Goal: Task Accomplishment & Management: Use online tool/utility

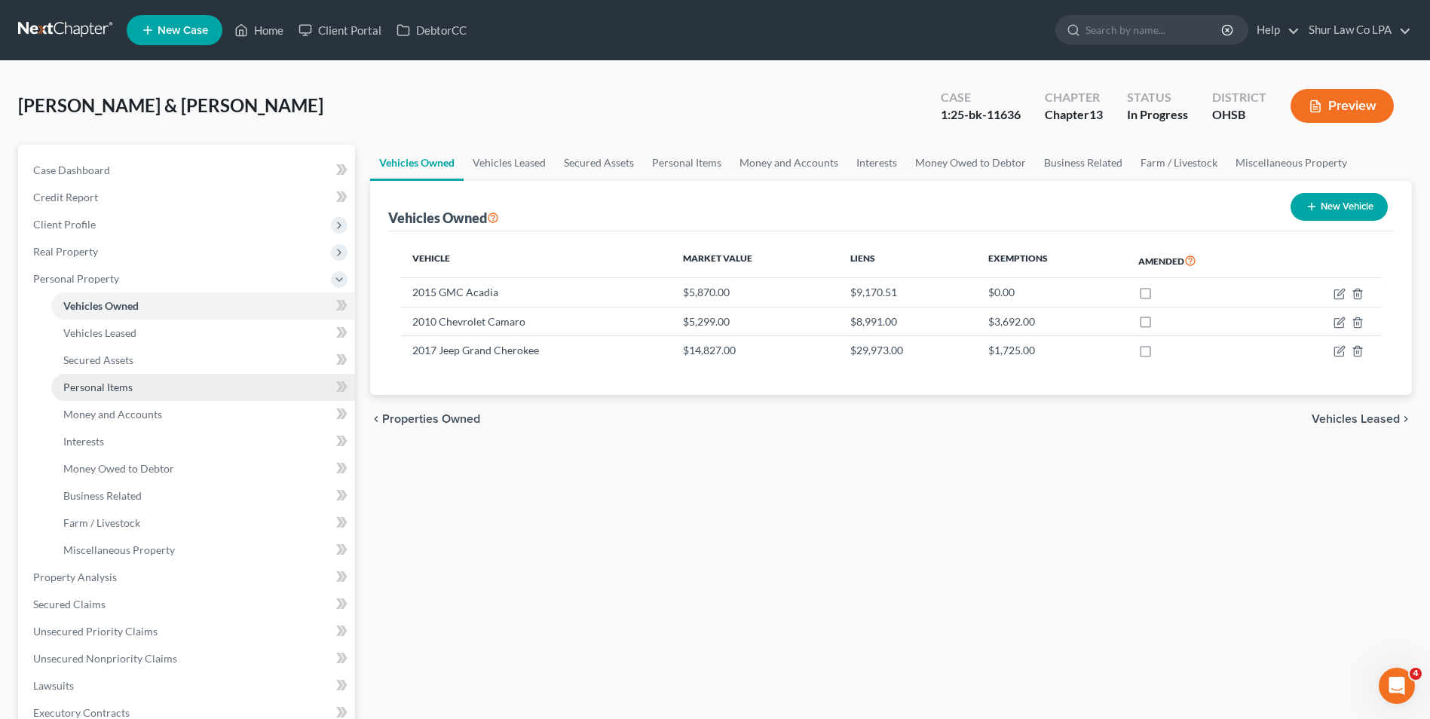
scroll to position [381, 0]
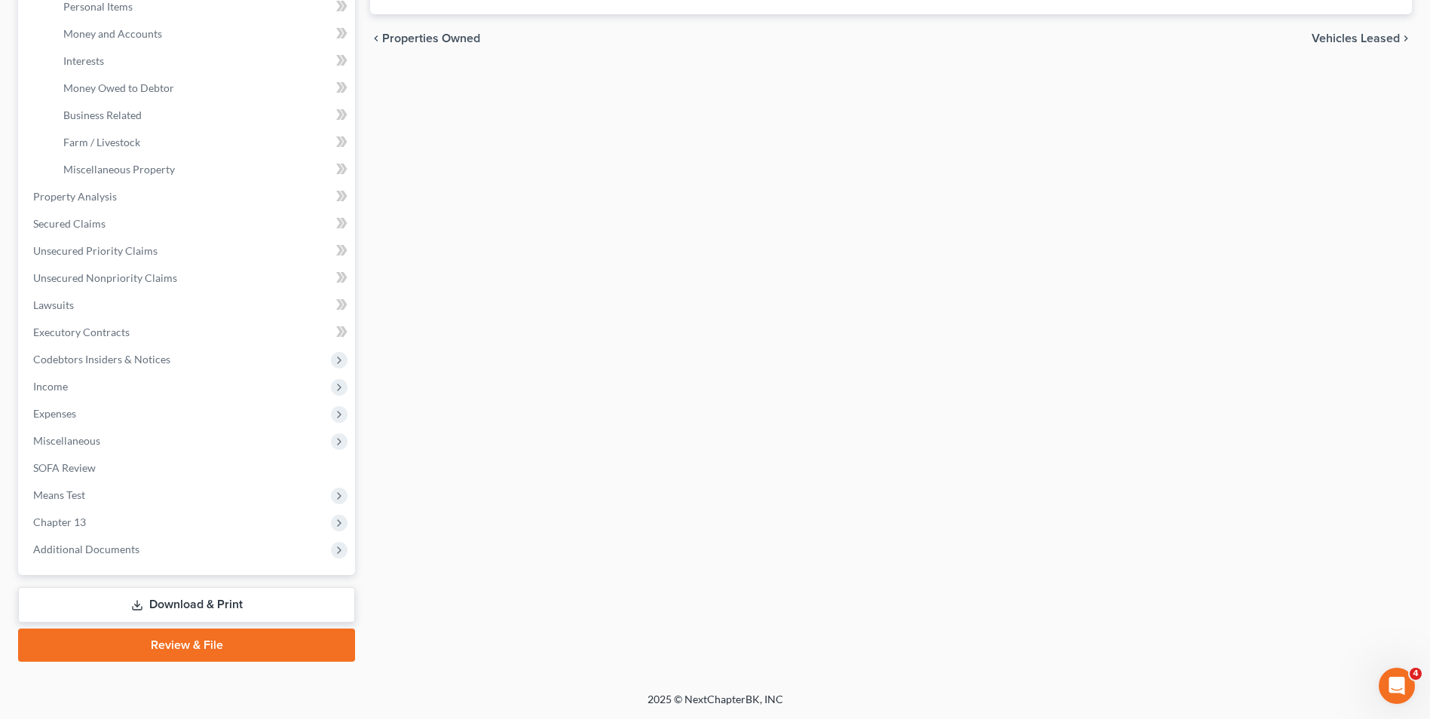
click at [163, 606] on link "Download & Print" at bounding box center [186, 604] width 337 height 35
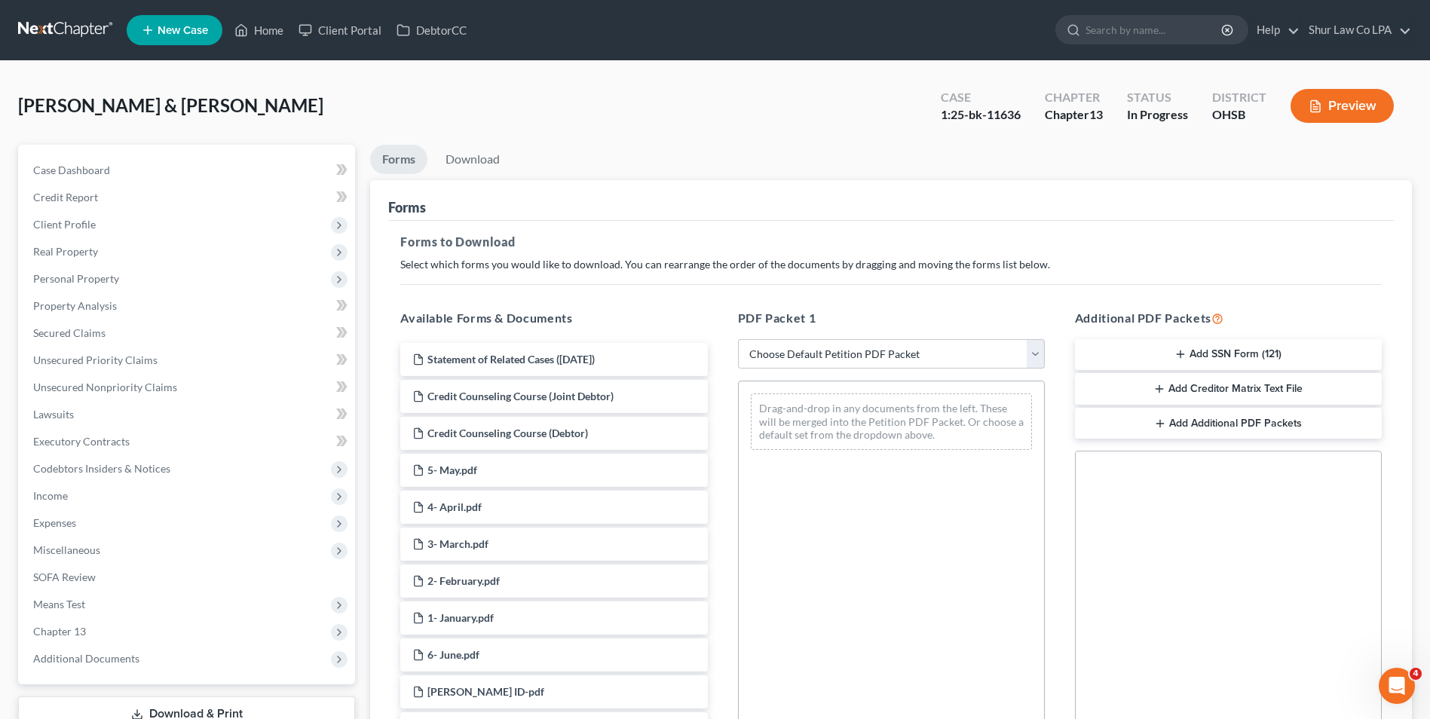
click at [1242, 391] on button "Add Creditor Matrix Text File" at bounding box center [1228, 389] width 307 height 32
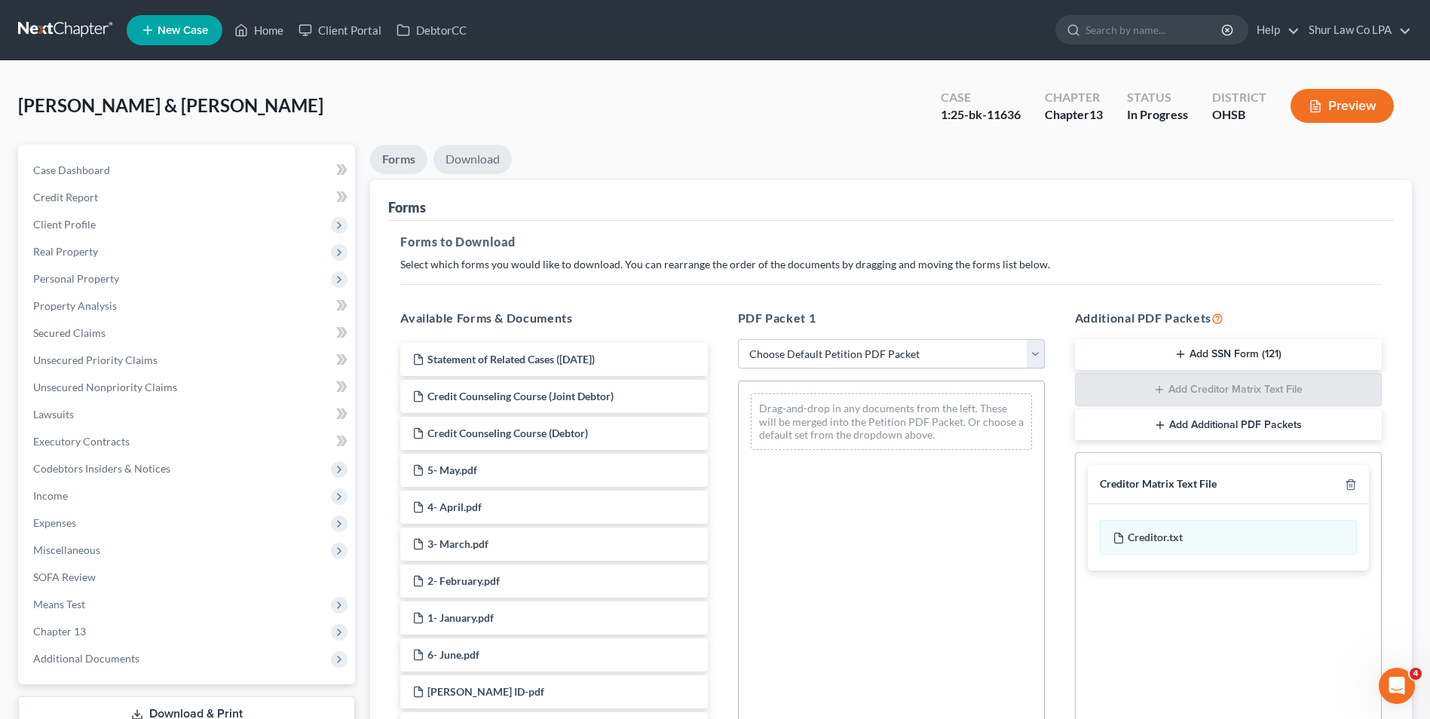
click at [461, 157] on link "Download" at bounding box center [472, 159] width 78 height 29
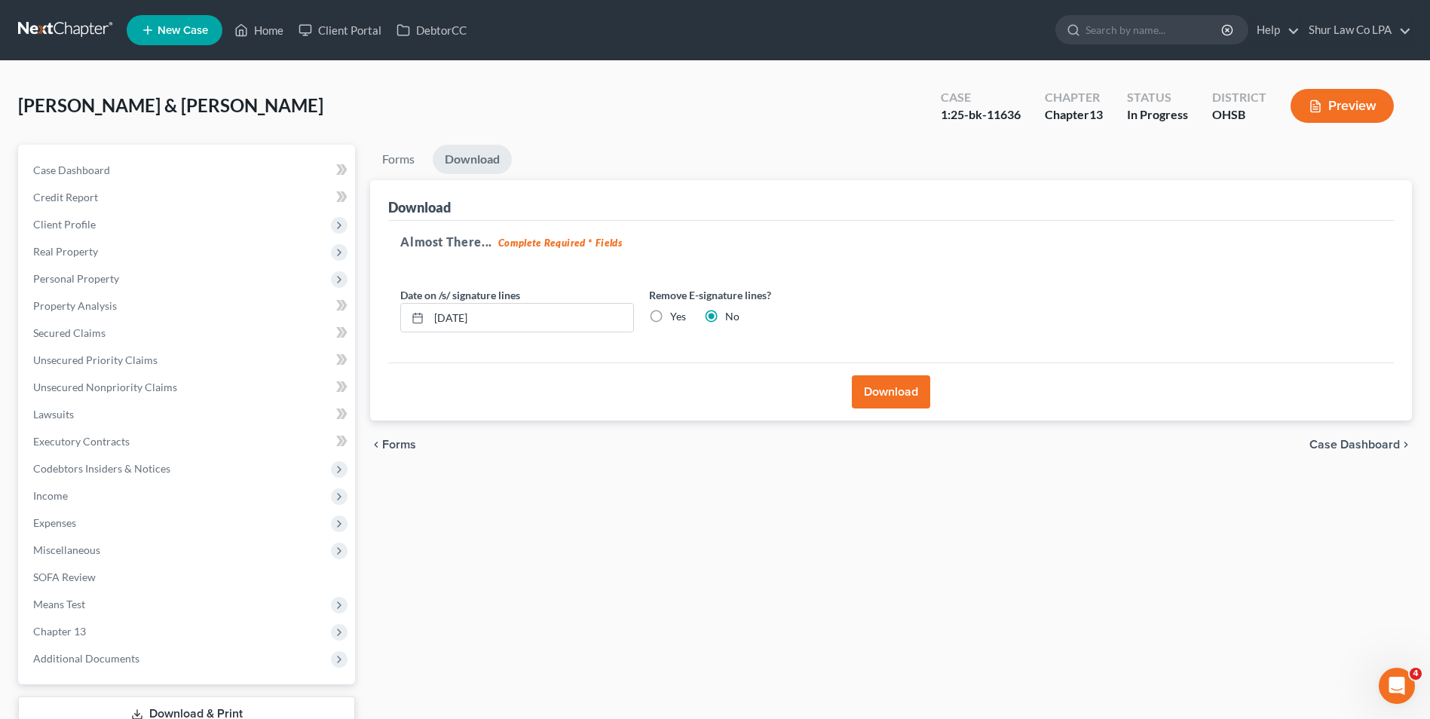
click at [892, 392] on button "Download" at bounding box center [891, 391] width 78 height 33
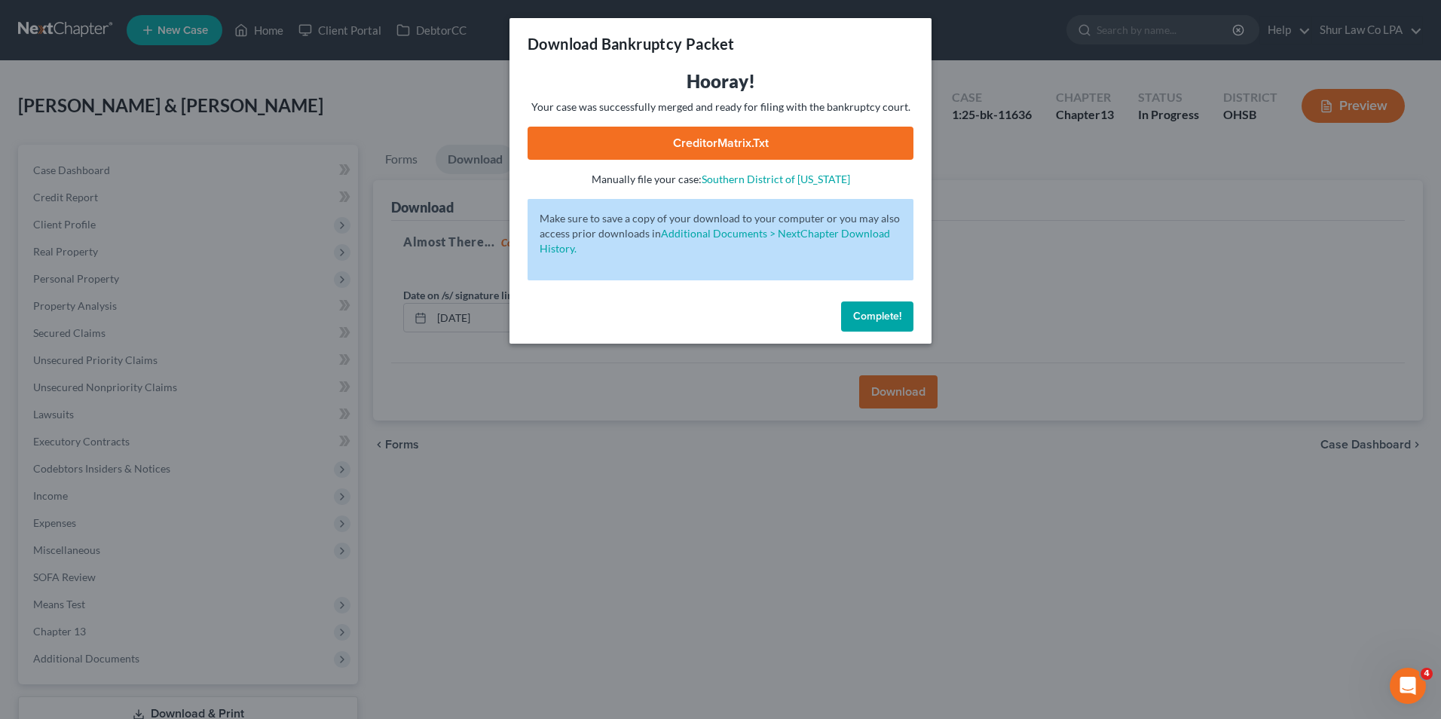
click at [742, 151] on link "CreditorMatrix.txt" at bounding box center [721, 143] width 386 height 33
click at [878, 315] on span "Complete!" at bounding box center [877, 316] width 48 height 13
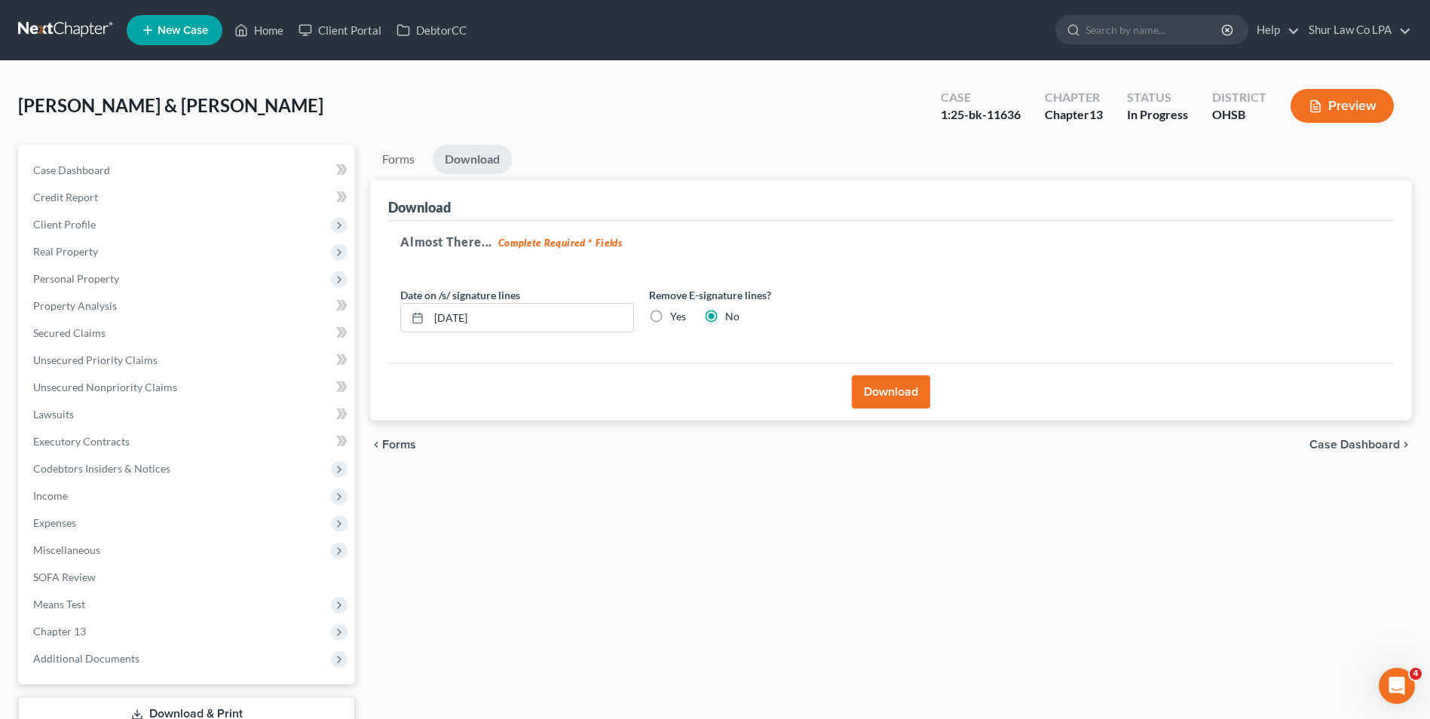
click at [612, 582] on div "Forms Download Forms Forms to Download Select which forms you would like to dow…" at bounding box center [891, 458] width 1057 height 626
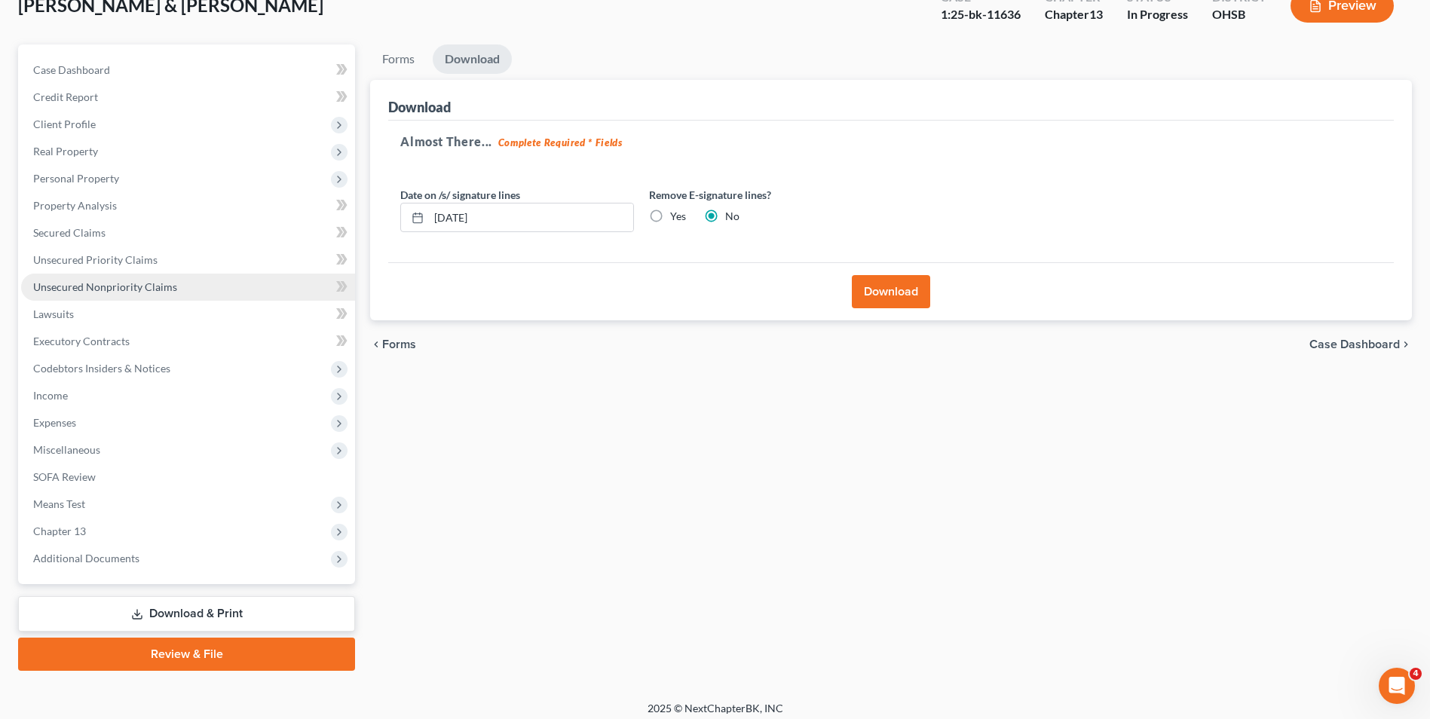
scroll to position [109, 0]
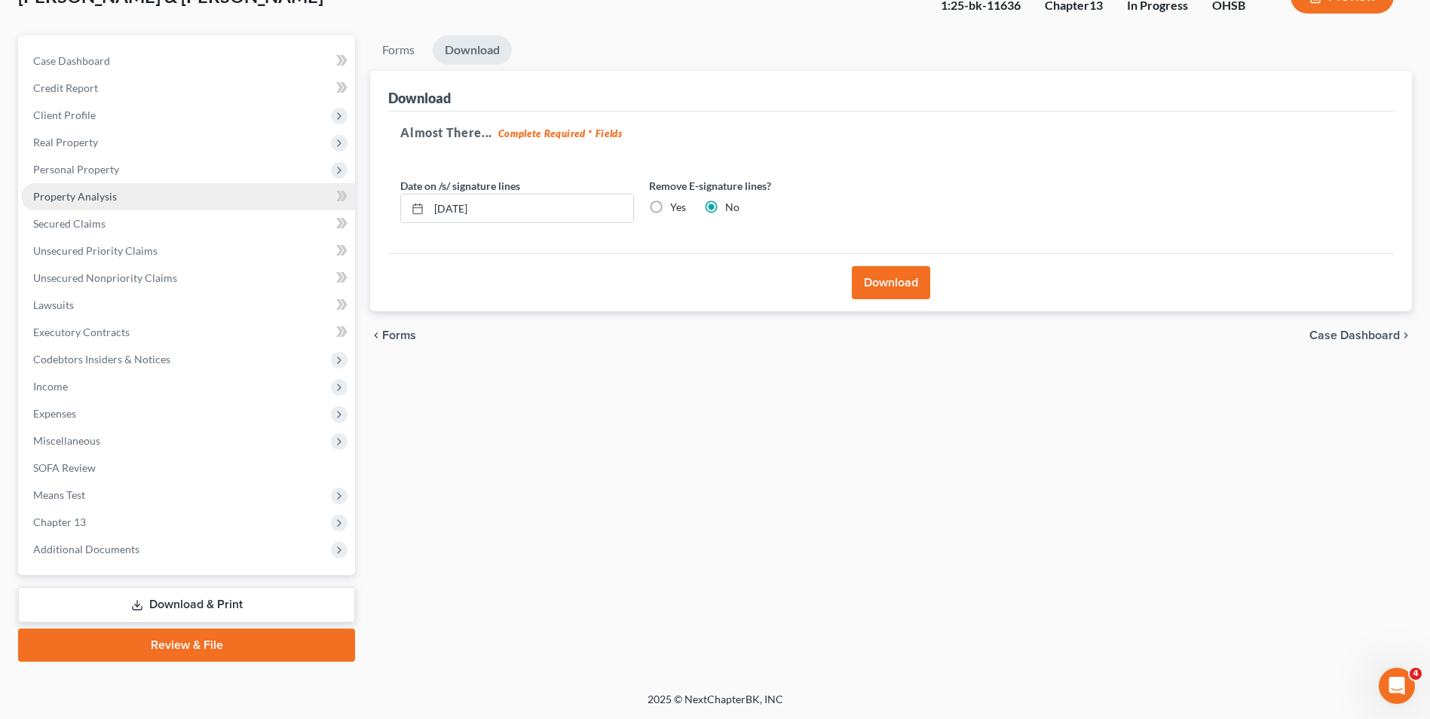
click at [87, 194] on span "Property Analysis" at bounding box center [75, 196] width 84 height 13
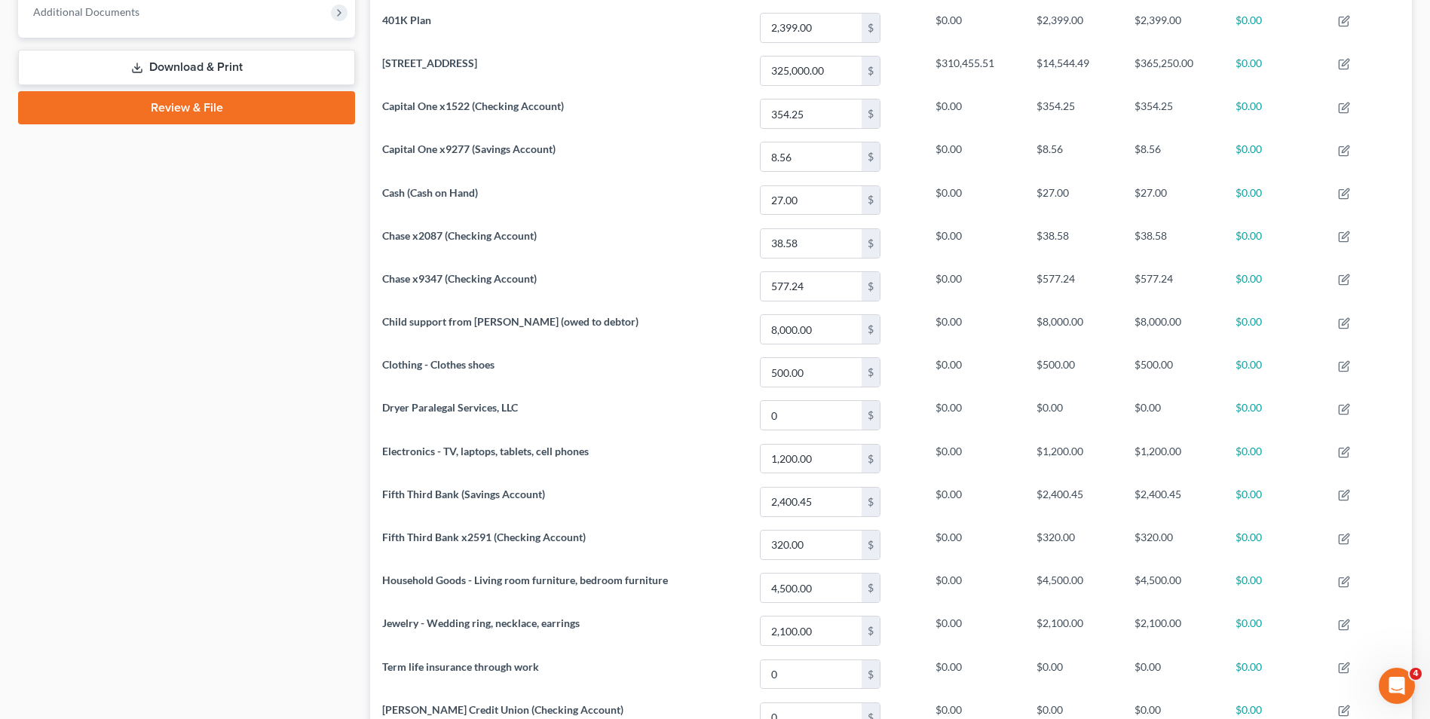
scroll to position [814, 0]
